Goal: Task Accomplishment & Management: Use online tool/utility

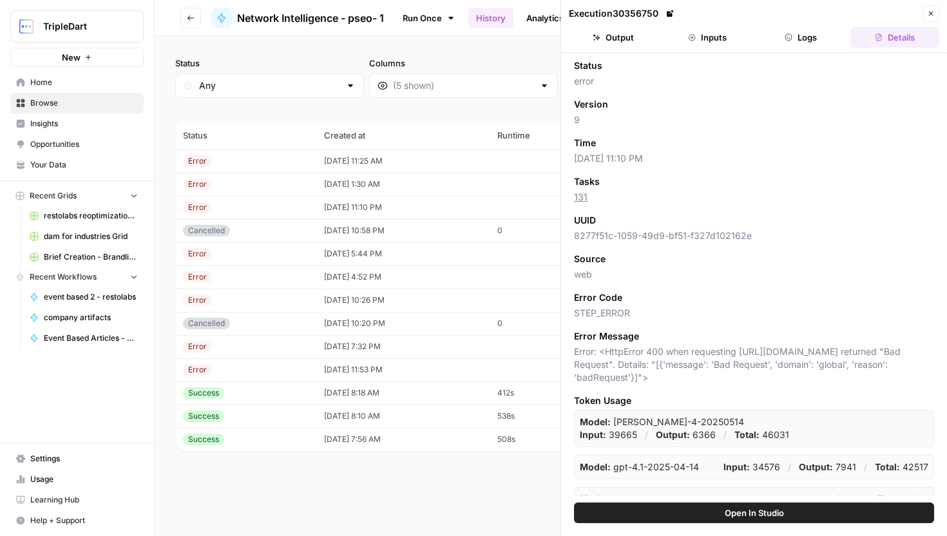
click at [327, 158] on td "[DATE] 11:25 AM" at bounding box center [402, 160] width 173 height 23
click at [770, 523] on div "Open In Studio" at bounding box center [754, 518] width 386 height 33
click at [768, 512] on span "Open In Studio" at bounding box center [753, 512] width 59 height 13
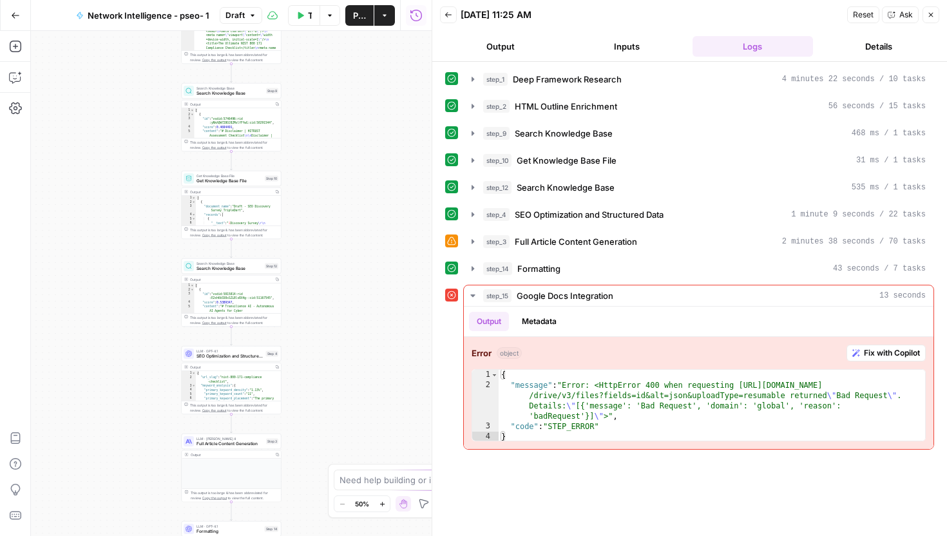
click at [927, 15] on icon "button" at bounding box center [931, 15] width 8 height 8
